Goal: Information Seeking & Learning: Learn about a topic

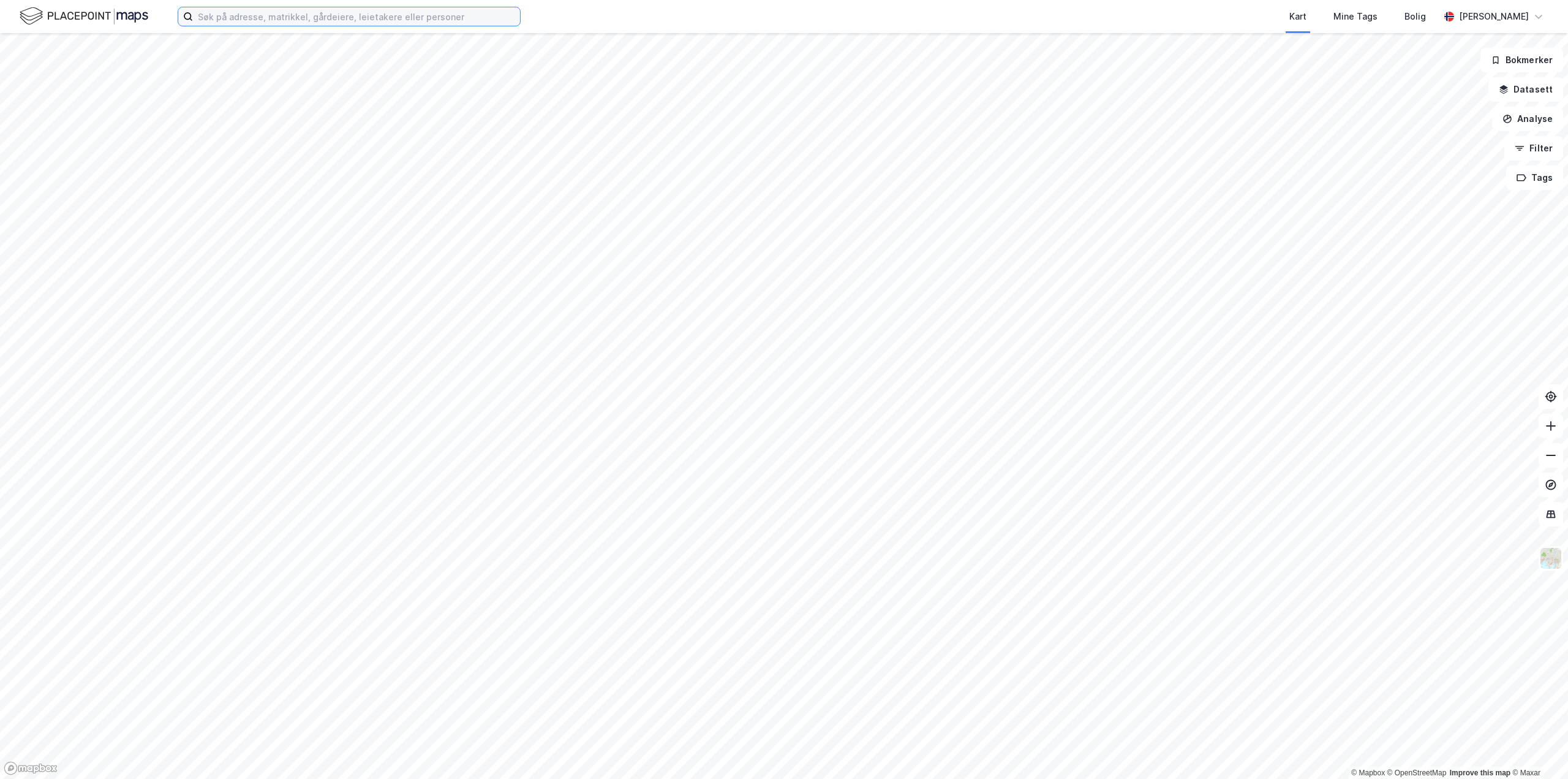
click at [298, 19] on input at bounding box center [356, 16] width 327 height 19
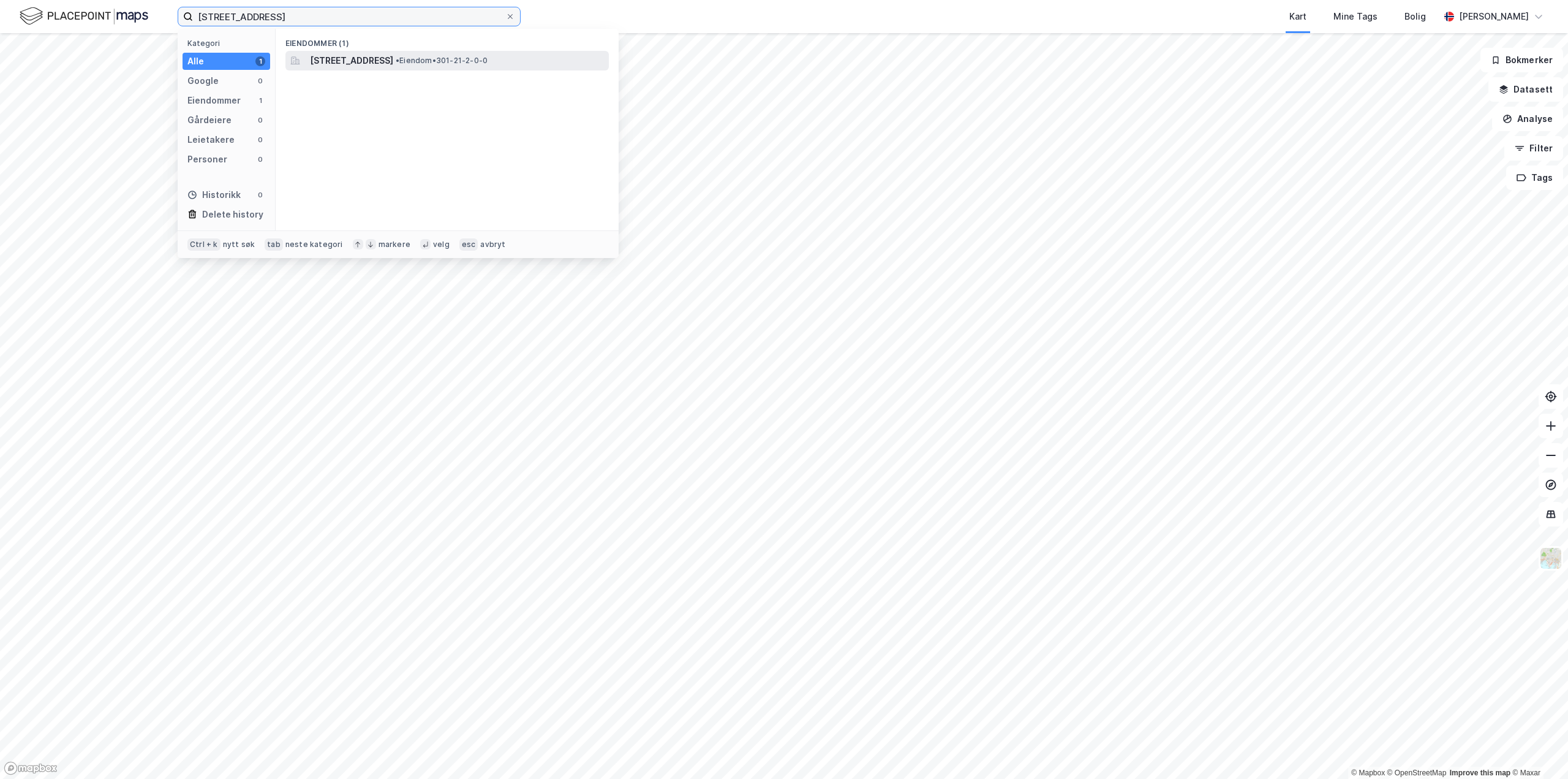
type input "21/2, oslo"
click at [357, 60] on span "[STREET_ADDRESS]" at bounding box center [352, 60] width 84 height 15
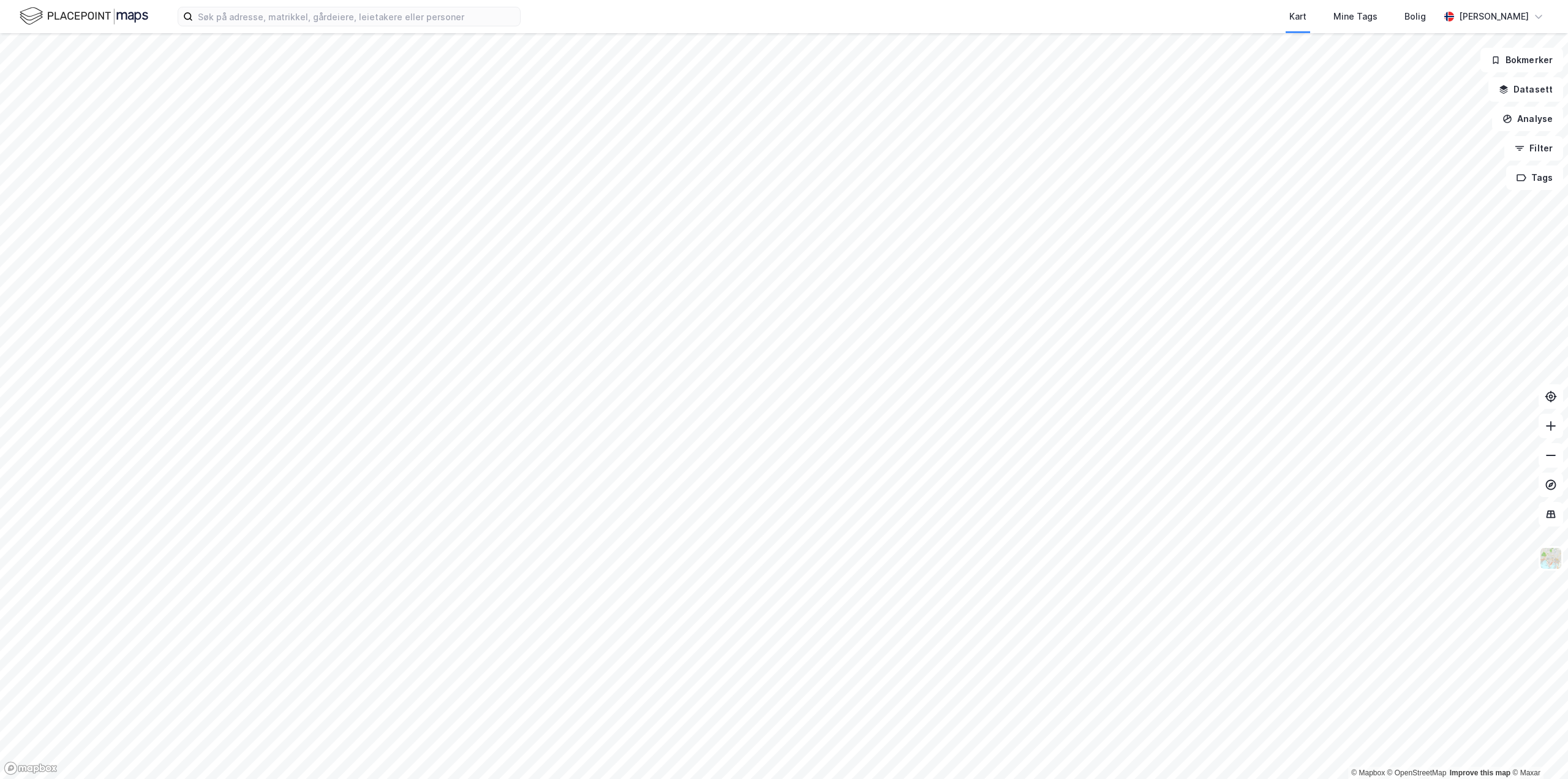
click at [348, 26] on div "Kart Mine Tags Bolig [PERSON_NAME]" at bounding box center [784, 16] width 1568 height 33
click at [353, 19] on input at bounding box center [356, 16] width 327 height 19
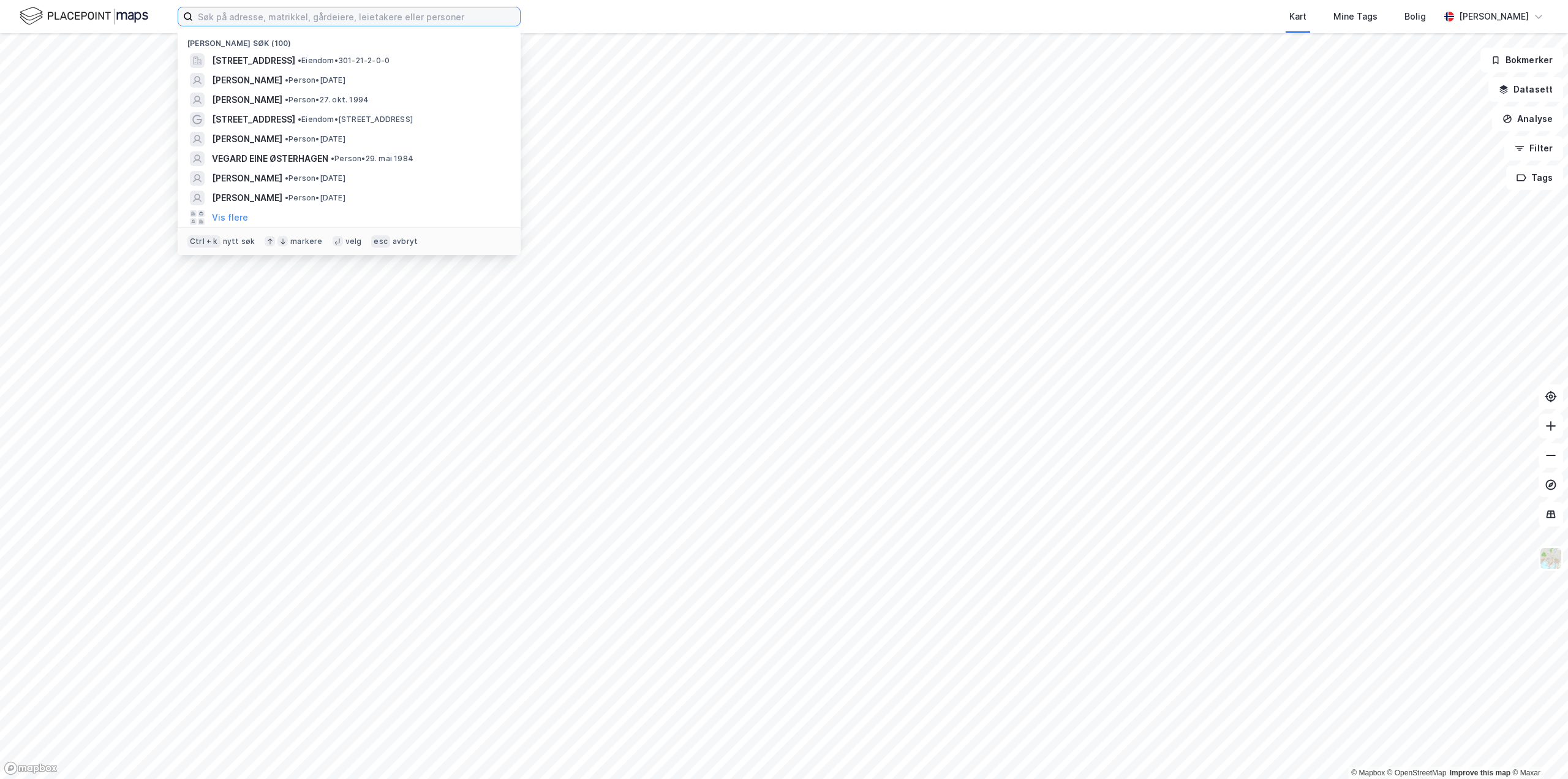
paste input "[EMAIL_ADDRESS][DOMAIN_NAME]"
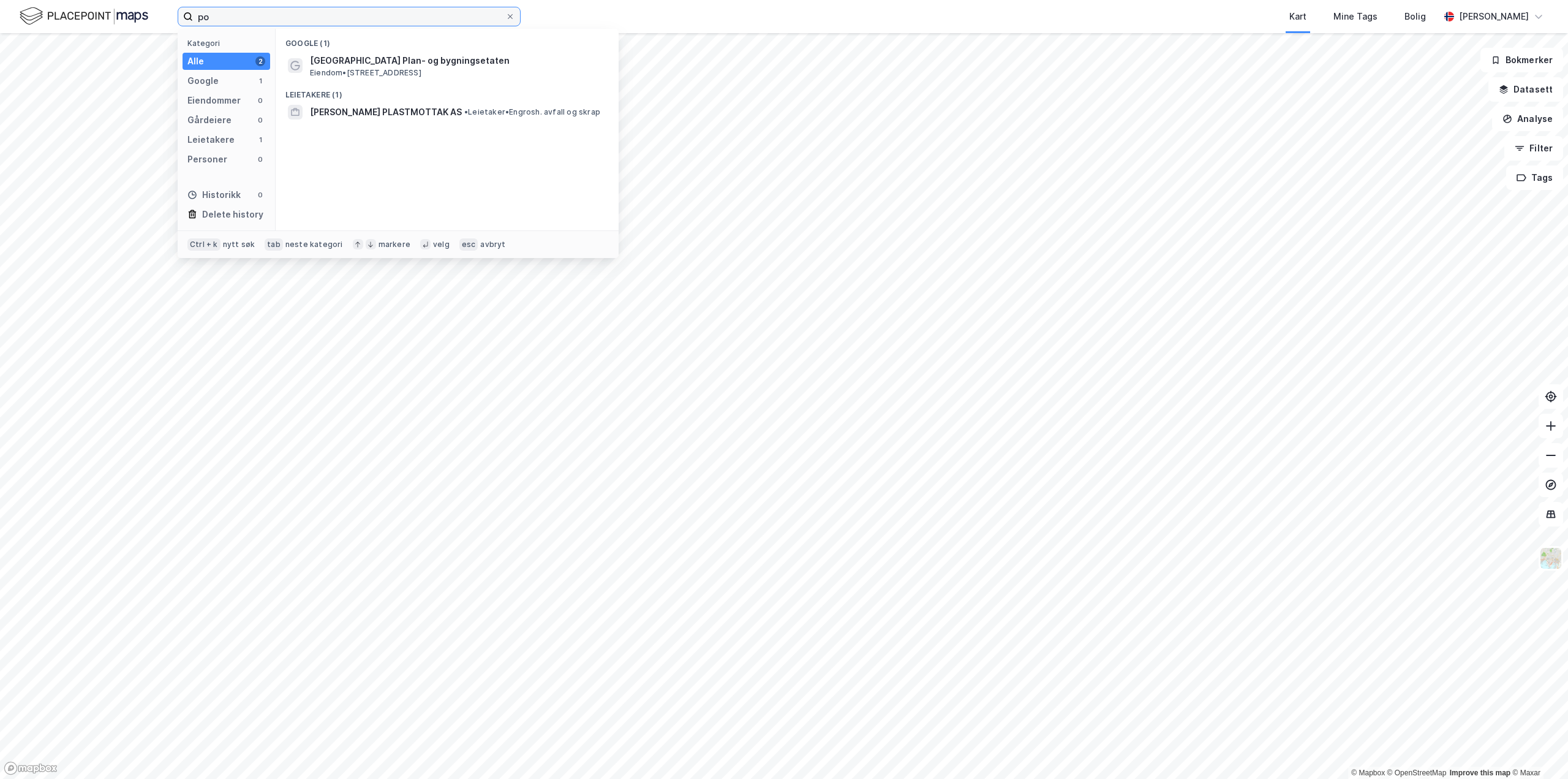
type input "p"
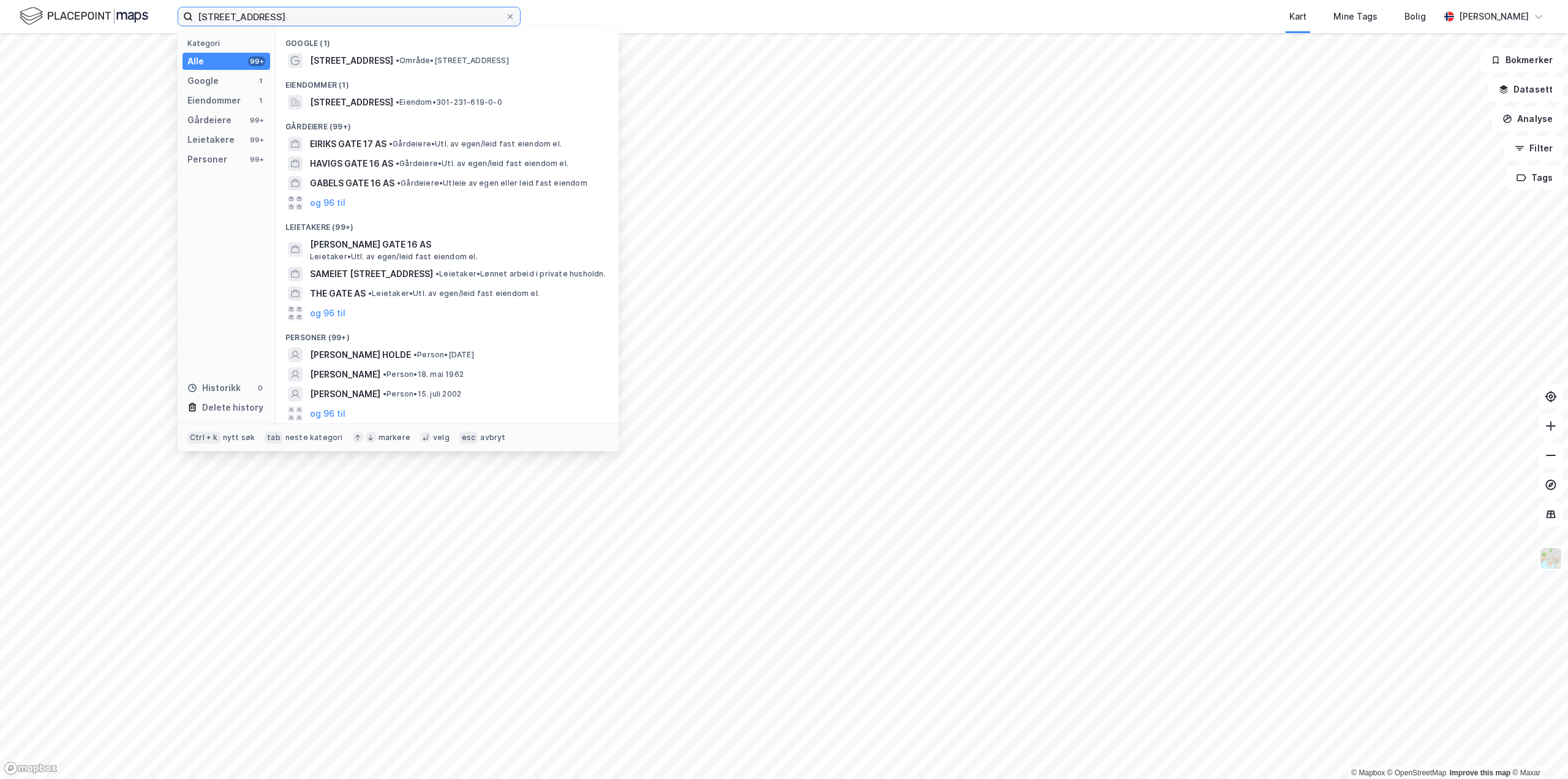
type input "[STREET_ADDRESS]"
click at [401, 48] on div "Google (1)" at bounding box center [447, 40] width 343 height 22
click at [397, 58] on span "• Område • [STREET_ADDRESS]" at bounding box center [452, 60] width 113 height 10
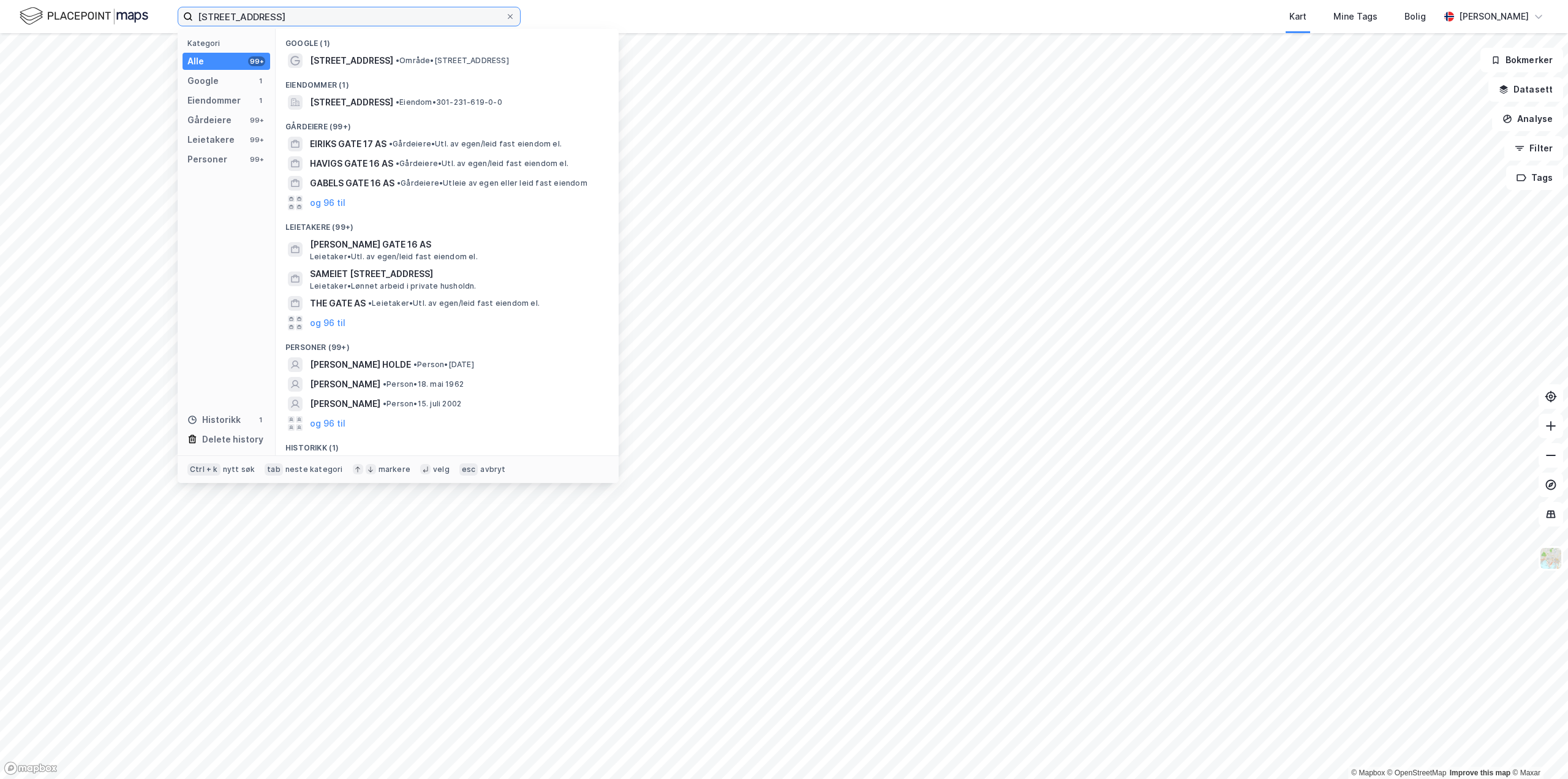
click at [293, 11] on input "[STREET_ADDRESS]" at bounding box center [349, 16] width 312 height 19
click at [354, 102] on span "[STREET_ADDRESS]" at bounding box center [352, 102] width 84 height 15
